Goal: Transaction & Acquisition: Obtain resource

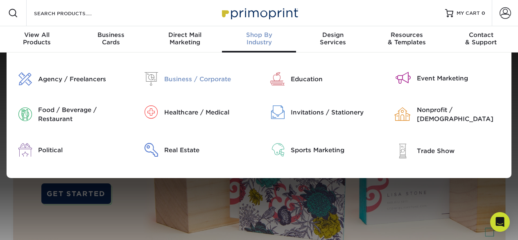
click at [215, 81] on div "Business / Corporate" at bounding box center [208, 79] width 88 height 9
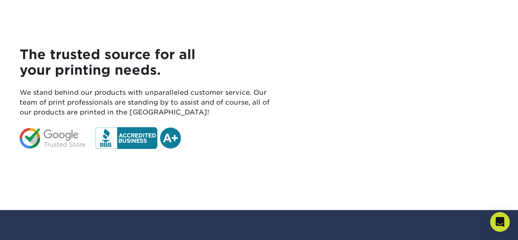
scroll to position [738, 0]
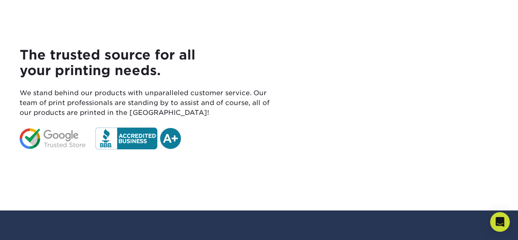
click at [49, 134] on img at bounding box center [53, 138] width 67 height 20
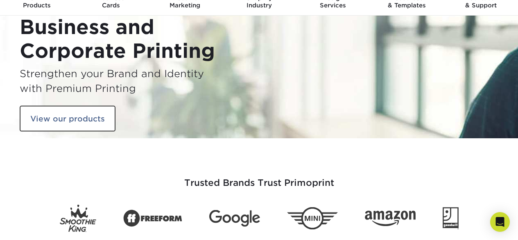
scroll to position [0, 0]
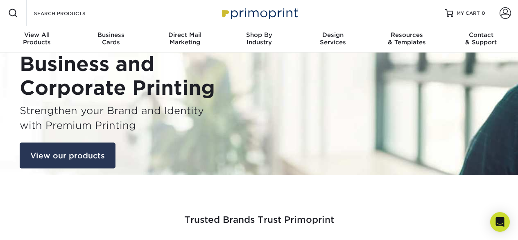
click at [64, 157] on link "View our products" at bounding box center [68, 155] width 96 height 26
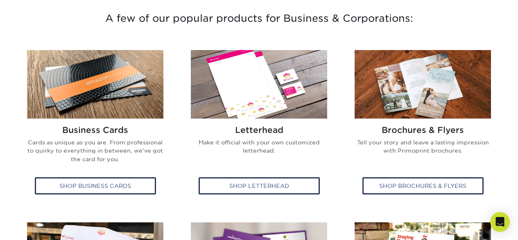
scroll to position [313, 0]
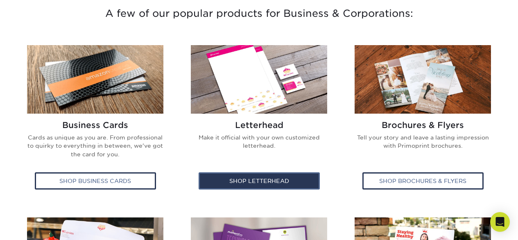
click at [256, 177] on div "Shop Letterhead" at bounding box center [259, 180] width 121 height 17
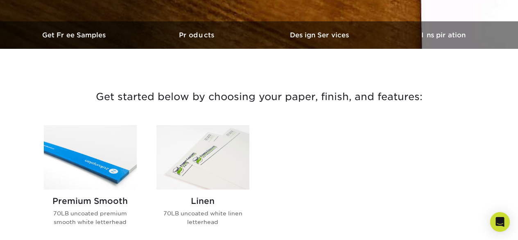
scroll to position [199, 0]
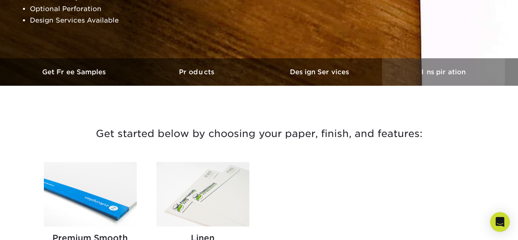
click at [449, 73] on h3 "Inspiration" at bounding box center [443, 72] width 123 height 8
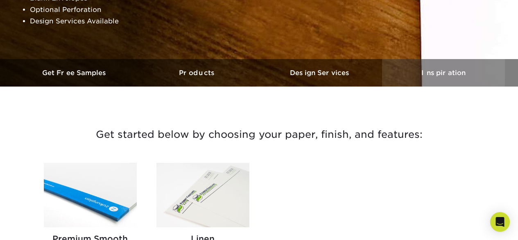
scroll to position [197, 0]
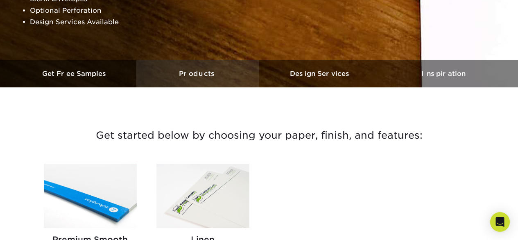
click at [194, 73] on h3 "Products" at bounding box center [197, 74] width 123 height 8
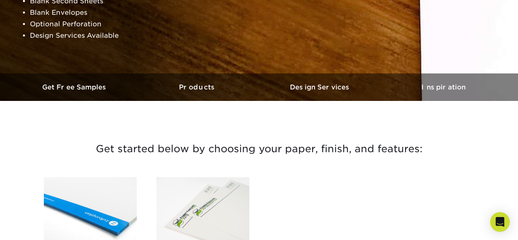
scroll to position [184, 0]
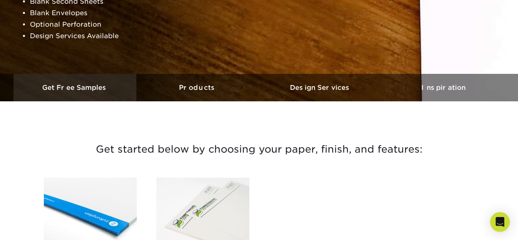
click at [87, 89] on h3 "Get Free Samples" at bounding box center [75, 88] width 123 height 8
